Goal: Task Accomplishment & Management: Complete application form

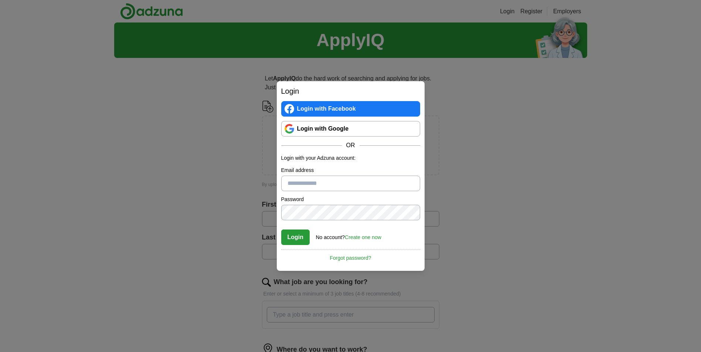
click at [315, 184] on input "Email address" at bounding box center [350, 184] width 139 height 16
type input "**********"
click at [292, 238] on button "Login" at bounding box center [295, 238] width 29 height 16
click at [367, 237] on link "Create one now" at bounding box center [363, 238] width 37 height 6
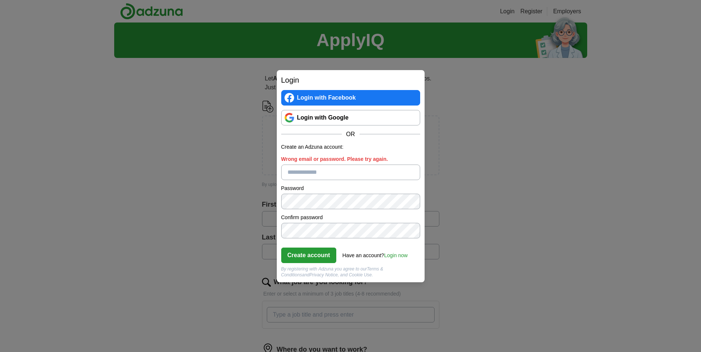
click at [315, 171] on input "Wrong email or password. Please try again." at bounding box center [350, 173] width 139 height 16
click at [398, 256] on link "Login now" at bounding box center [396, 256] width 24 height 6
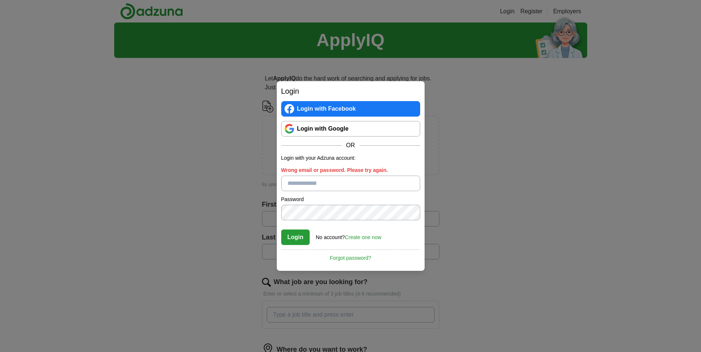
click at [312, 179] on input "Wrong email or password. Please try again." at bounding box center [350, 184] width 139 height 16
type input "**********"
click at [297, 238] on button "Login" at bounding box center [295, 238] width 29 height 16
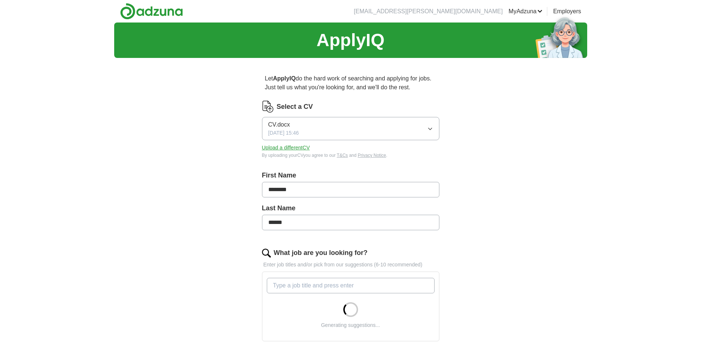
click at [429, 129] on icon "button" at bounding box center [429, 129] width 3 height 2
click at [493, 131] on div "ApplyIQ Let ApplyIQ do the hard work of searching and applying for jobs. Just t…" at bounding box center [350, 273] width 473 height 500
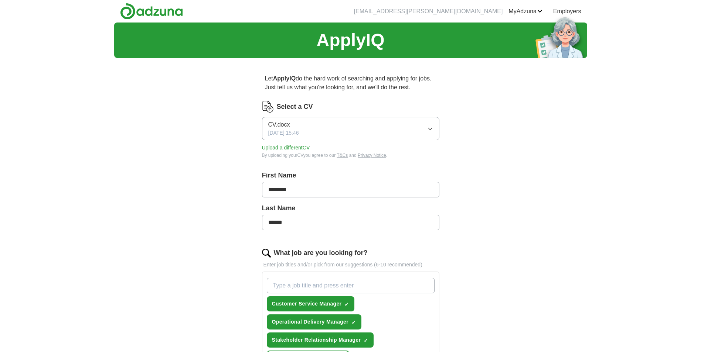
click at [278, 147] on button "Upload a different CV" at bounding box center [286, 148] width 48 height 8
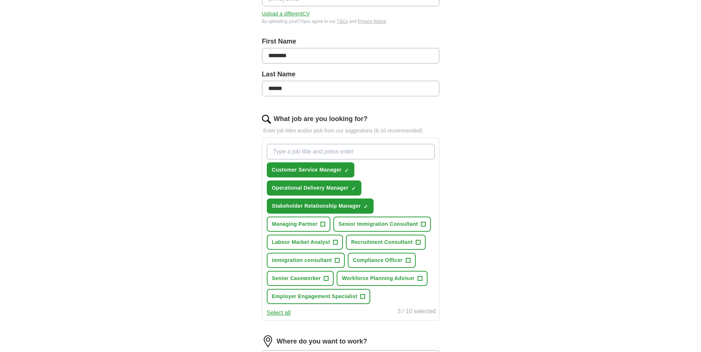
scroll to position [148, 0]
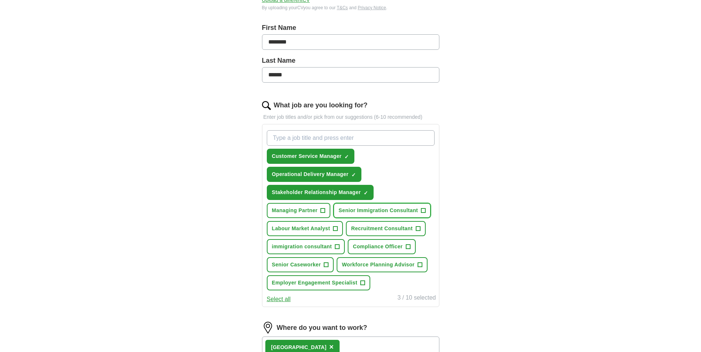
click at [365, 209] on span "Senior Immigration Consultant" at bounding box center [377, 211] width 79 height 8
click at [391, 208] on span "Senior Immigration Consultant" at bounding box center [377, 211] width 79 height 8
click at [297, 212] on span "Managing Partner" at bounding box center [295, 211] width 46 height 8
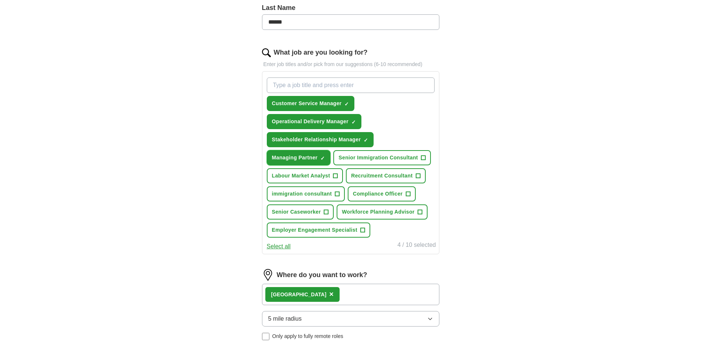
scroll to position [222, 0]
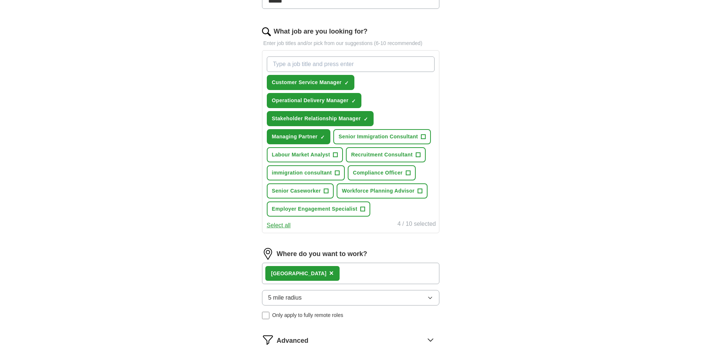
click at [278, 224] on button "Select all" at bounding box center [279, 225] width 24 height 9
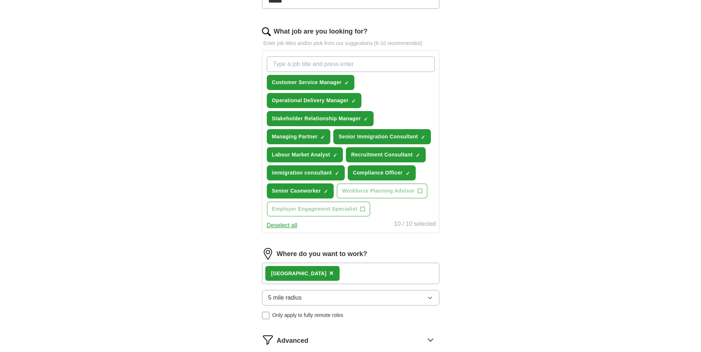
click at [278, 224] on button "Deselect all" at bounding box center [282, 225] width 31 height 9
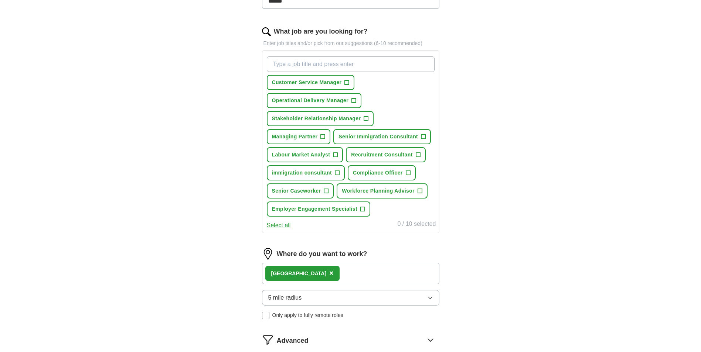
click at [277, 227] on button "Select all" at bounding box center [279, 225] width 24 height 9
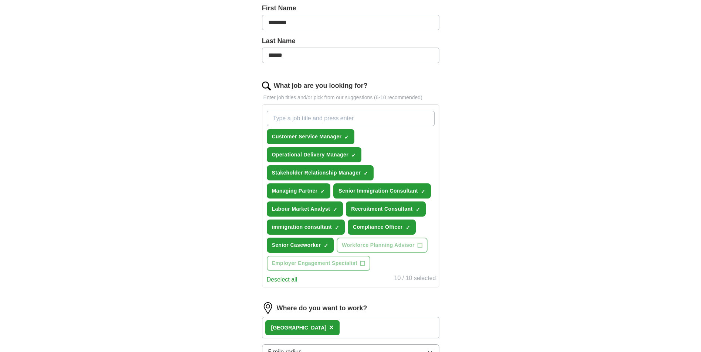
scroll to position [185, 0]
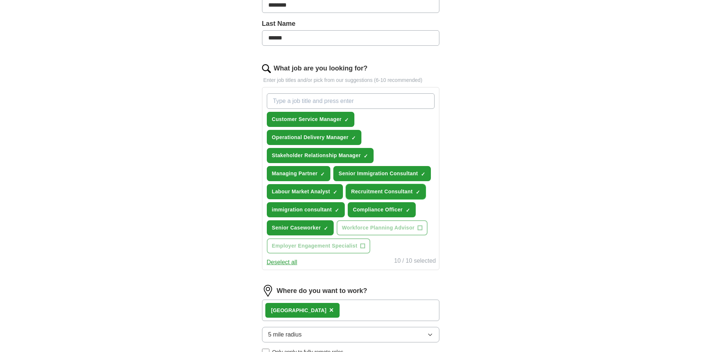
click at [0, 0] on span "×" at bounding box center [0, 0] width 0 height 0
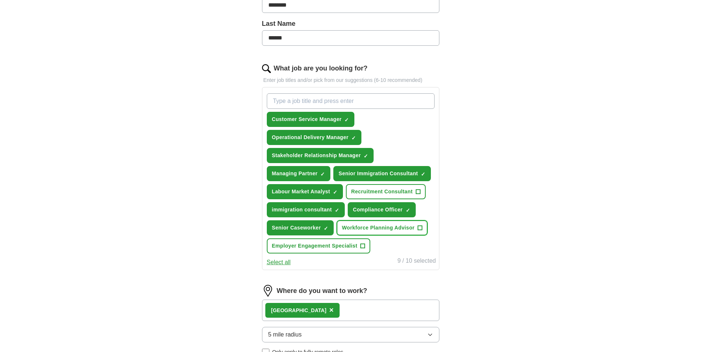
click at [409, 229] on span "Workforce Planning Advisor" at bounding box center [378, 228] width 73 height 8
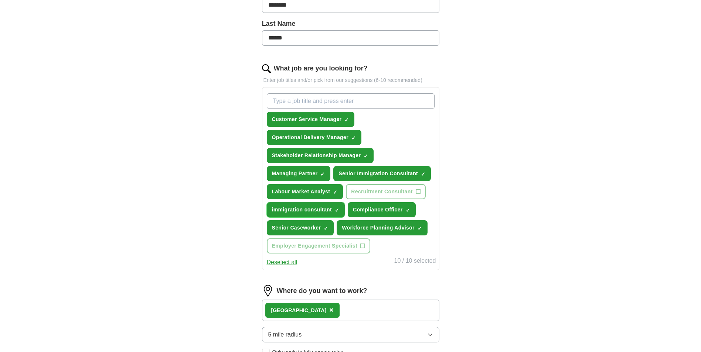
click at [0, 0] on span "×" at bounding box center [0, 0] width 0 height 0
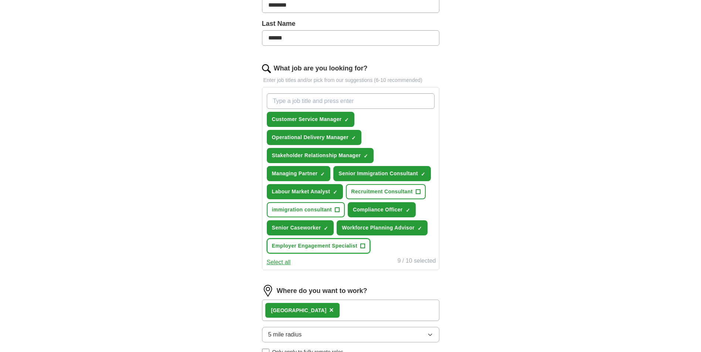
click at [335, 247] on span "Employer Engagement Specialist" at bounding box center [314, 246] width 85 height 8
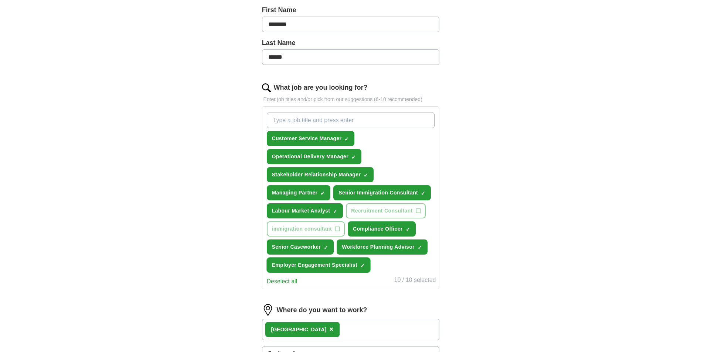
scroll to position [222, 0]
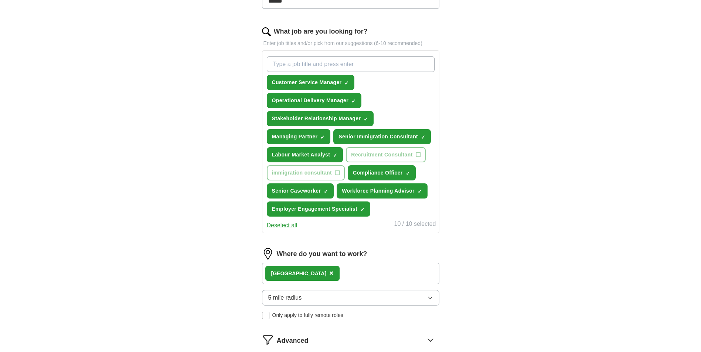
click at [287, 226] on button "Deselect all" at bounding box center [282, 225] width 31 height 9
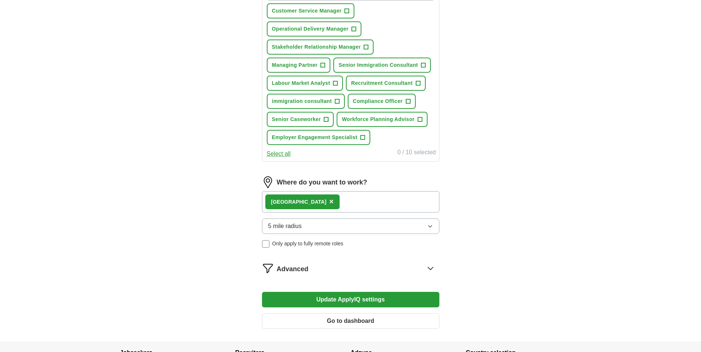
scroll to position [295, 0]
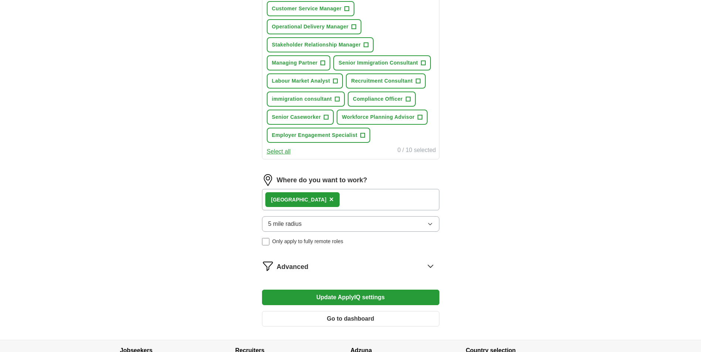
click at [316, 226] on button "5 mile radius" at bounding box center [350, 224] width 177 height 16
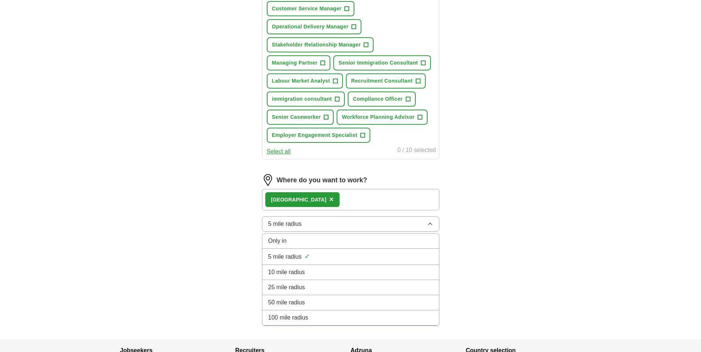
click at [300, 271] on span "10 mile radius" at bounding box center [286, 272] width 37 height 9
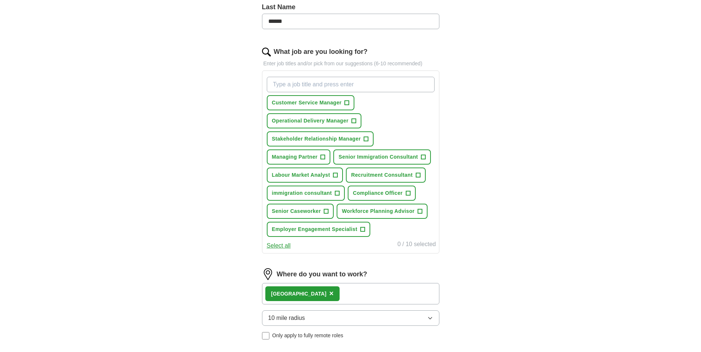
scroll to position [181, 0]
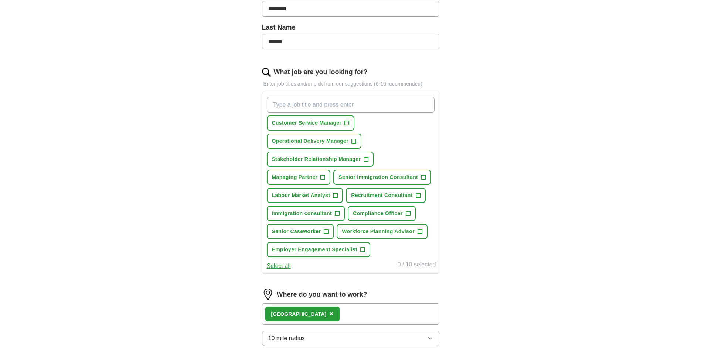
click at [291, 106] on input "What job are you looking for?" at bounding box center [351, 105] width 168 height 16
type input "Manager"
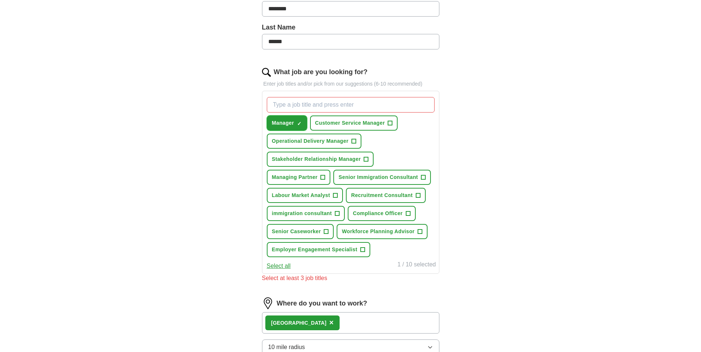
click at [0, 0] on span "×" at bounding box center [0, 0] width 0 height 0
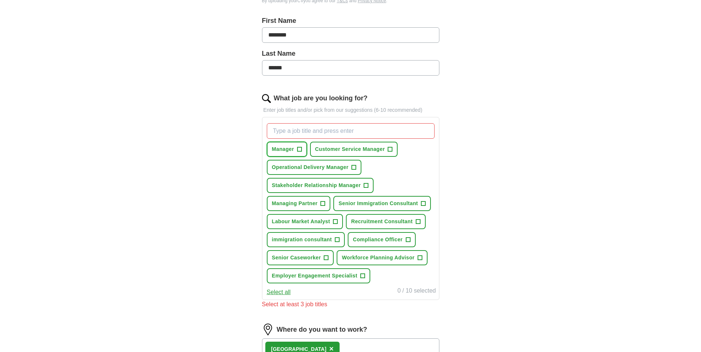
scroll to position [107, 0]
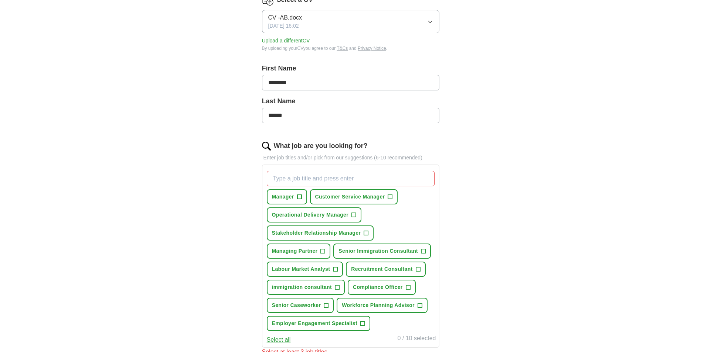
click at [284, 176] on input "What job are you looking for?" at bounding box center [351, 179] width 168 height 16
type input "C"
type input "HEO"
click at [286, 181] on input "What job are you looking for?" at bounding box center [351, 179] width 168 height 16
type input "Civil service HEO"
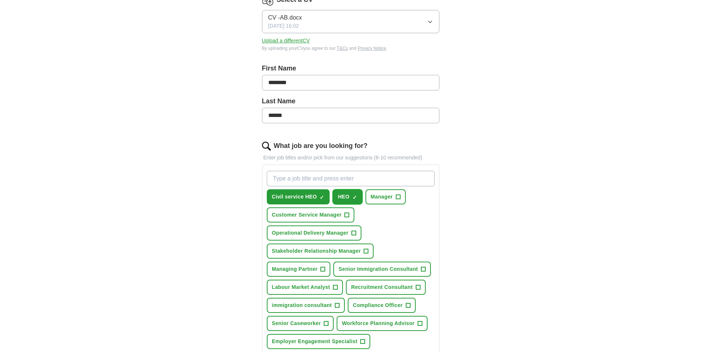
click at [0, 0] on span "×" at bounding box center [0, 0] width 0 height 0
click at [397, 197] on span "+" at bounding box center [398, 197] width 4 height 6
click at [0, 0] on span "×" at bounding box center [0, 0] width 0 height 0
click at [347, 212] on span "+" at bounding box center [347, 215] width 4 height 6
click at [358, 235] on button "Operational Delivery Manager +" at bounding box center [314, 233] width 95 height 15
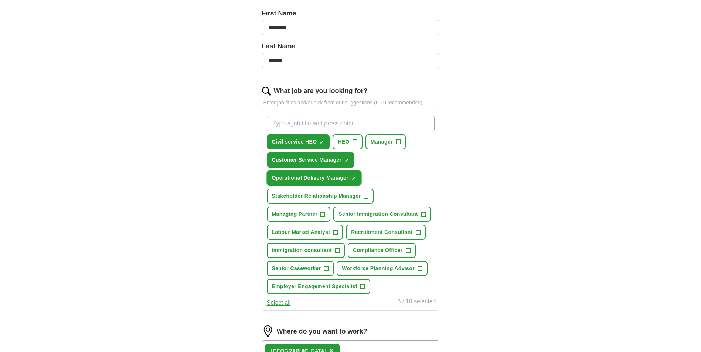
scroll to position [144, 0]
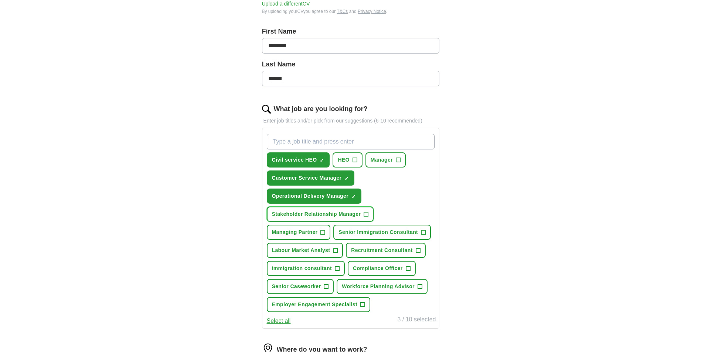
click at [352, 211] on span "Stakeholder Relationship Manager" at bounding box center [316, 215] width 89 height 8
click at [297, 233] on span "Managing Partner" at bounding box center [295, 233] width 46 height 8
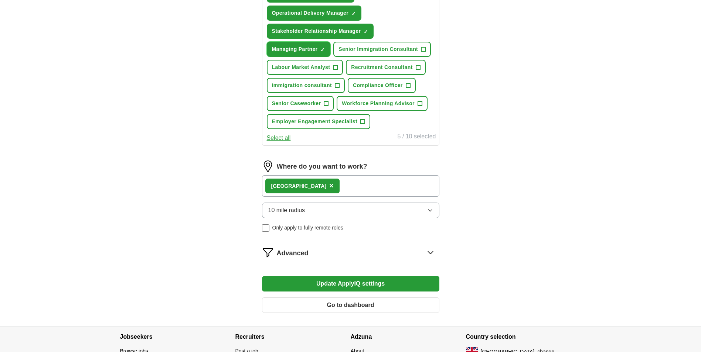
scroll to position [384, 0]
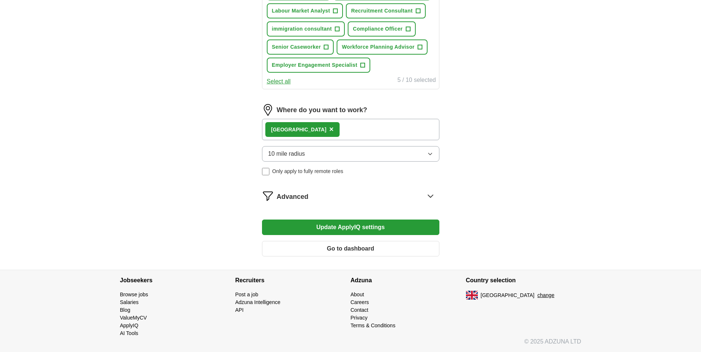
click at [332, 227] on button "Update ApplyIQ settings" at bounding box center [350, 228] width 177 height 16
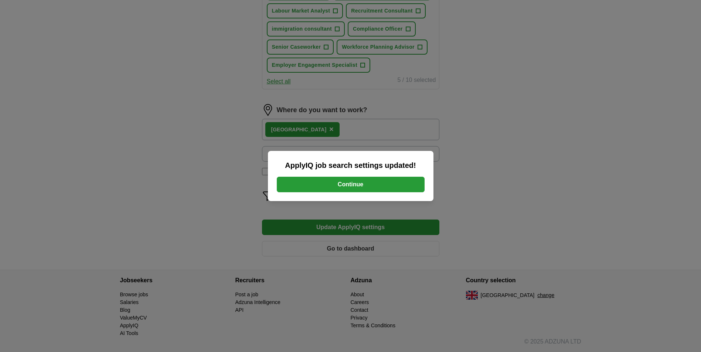
click at [352, 181] on button "Continue" at bounding box center [351, 185] width 148 height 16
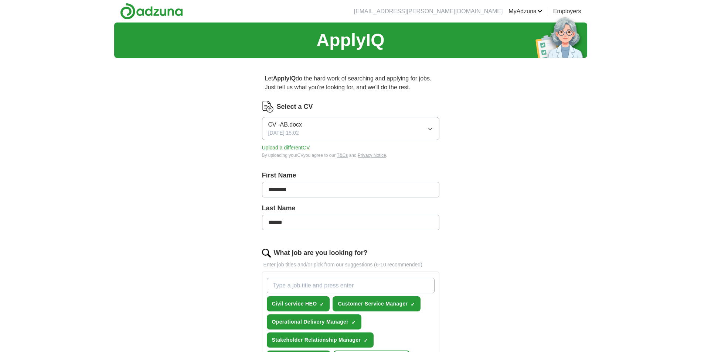
click at [342, 30] on h1 "ApplyIQ" at bounding box center [350, 40] width 68 height 27
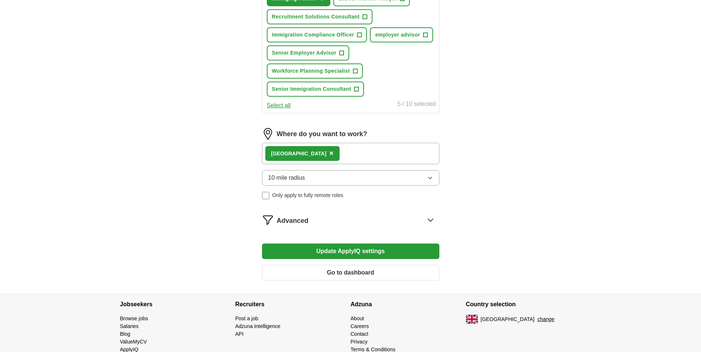
scroll to position [384, 0]
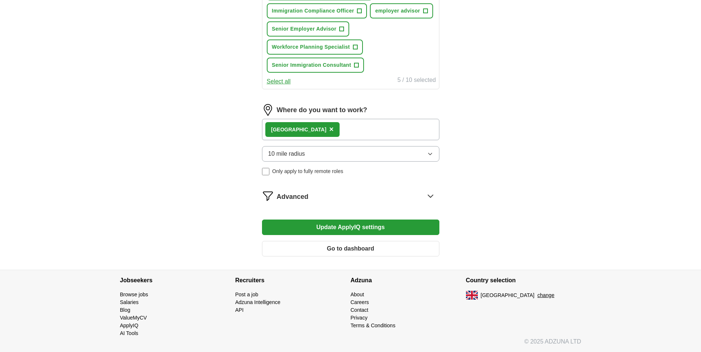
click at [429, 194] on icon at bounding box center [430, 196] width 12 height 12
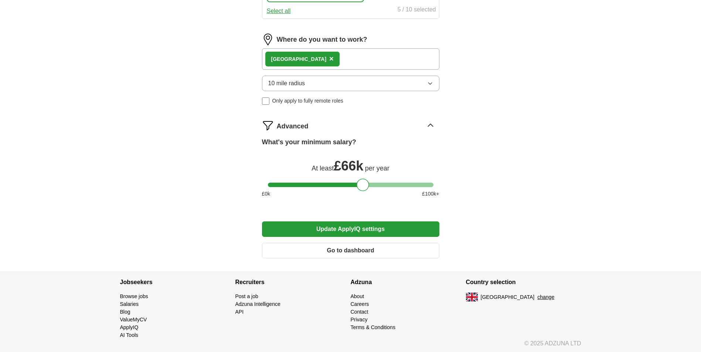
scroll to position [456, 0]
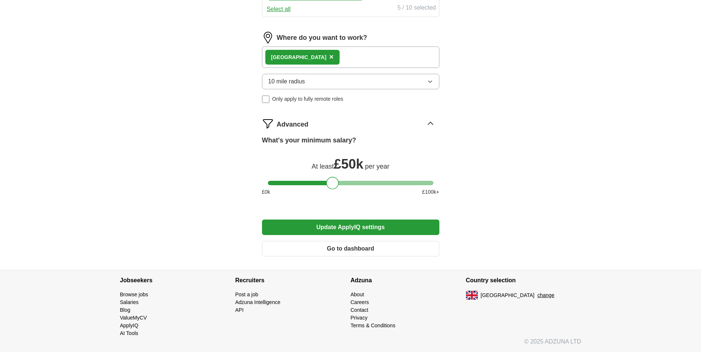
drag, startPoint x: 362, startPoint y: 184, endPoint x: 332, endPoint y: 182, distance: 29.9
click at [332, 182] on div at bounding box center [332, 183] width 13 height 13
click at [332, 181] on div at bounding box center [332, 183] width 13 height 13
click at [348, 227] on button "Update ApplyIQ settings" at bounding box center [350, 228] width 177 height 16
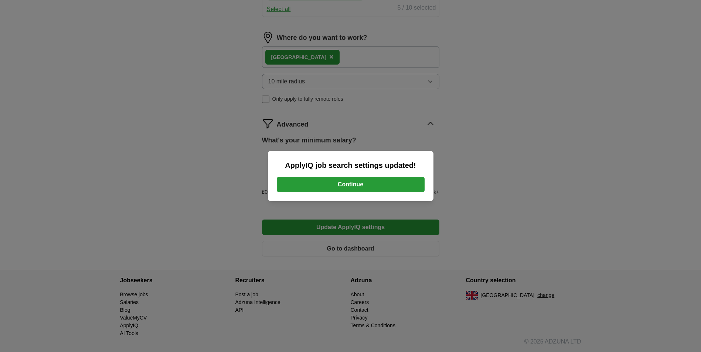
click at [349, 185] on button "Continue" at bounding box center [351, 185] width 148 height 16
